Goal: Find specific page/section: Find specific page/section

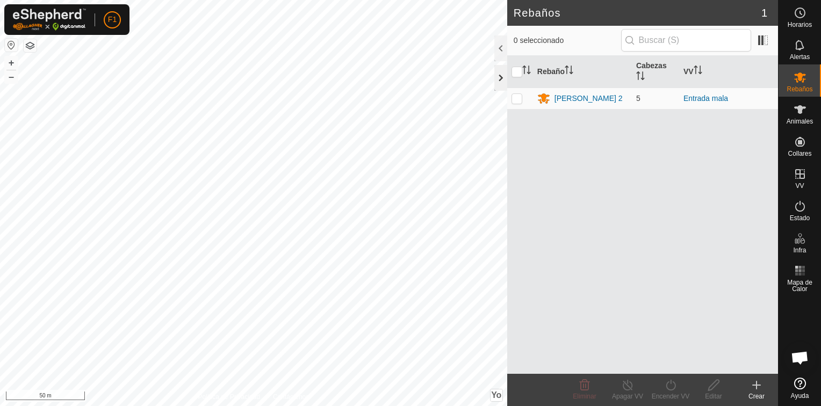
click at [505, 72] on div at bounding box center [500, 78] width 13 height 26
click at [500, 77] on div at bounding box center [500, 78] width 13 height 26
